Goal: Task Accomplishment & Management: Complete application form

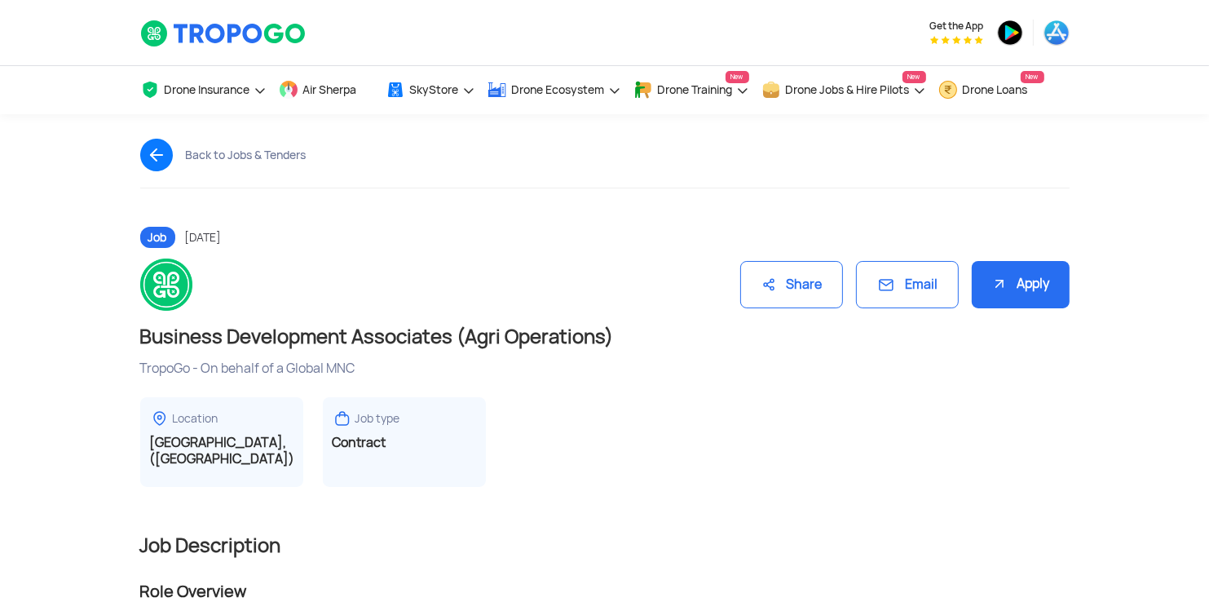
click at [1033, 285] on div "Apply" at bounding box center [1021, 285] width 98 height 48
click at [981, 289] on div "Apply" at bounding box center [1021, 285] width 98 height 48
click at [1019, 284] on div "Apply" at bounding box center [1021, 285] width 98 height 48
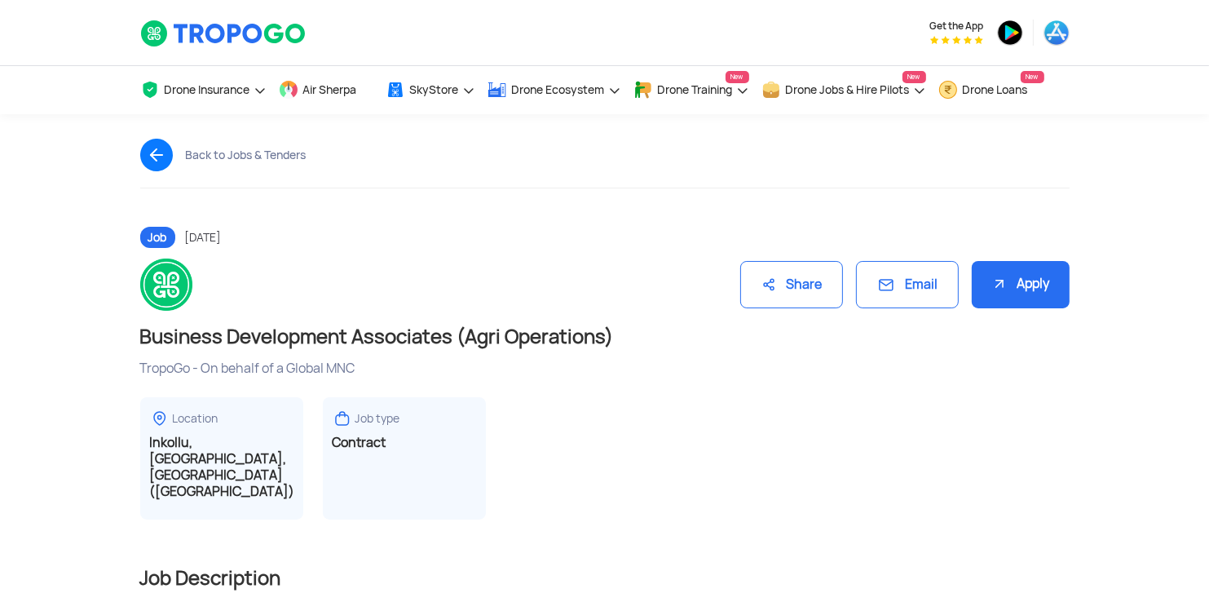
click at [995, 275] on img at bounding box center [999, 283] width 16 height 16
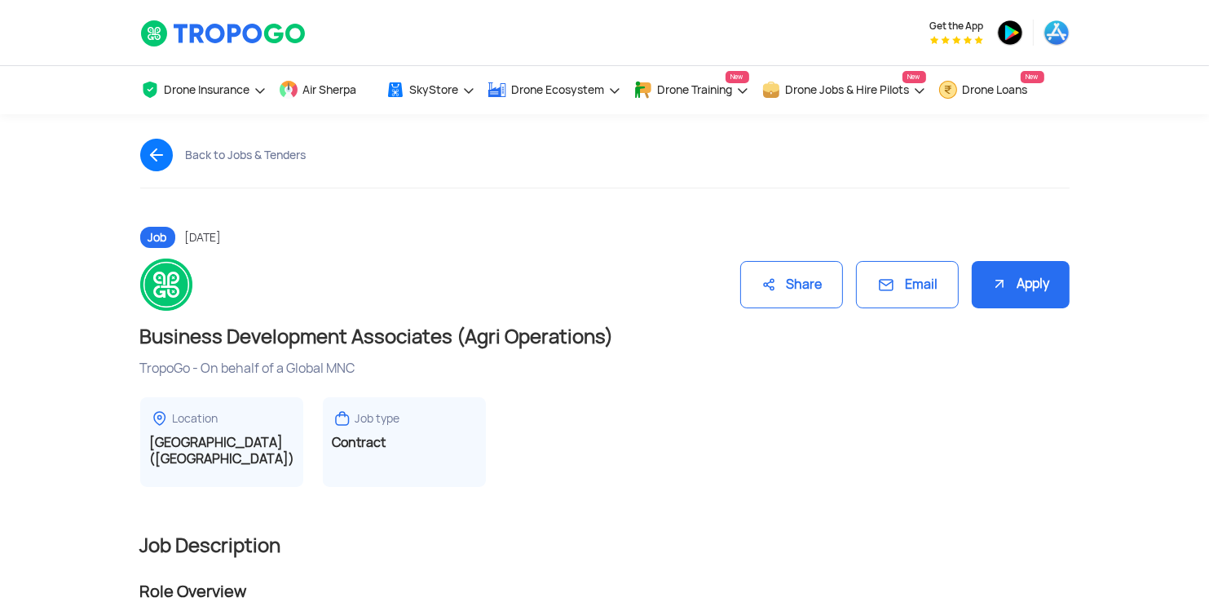
click at [998, 286] on img at bounding box center [999, 283] width 16 height 16
